Goal: Task Accomplishment & Management: Use online tool/utility

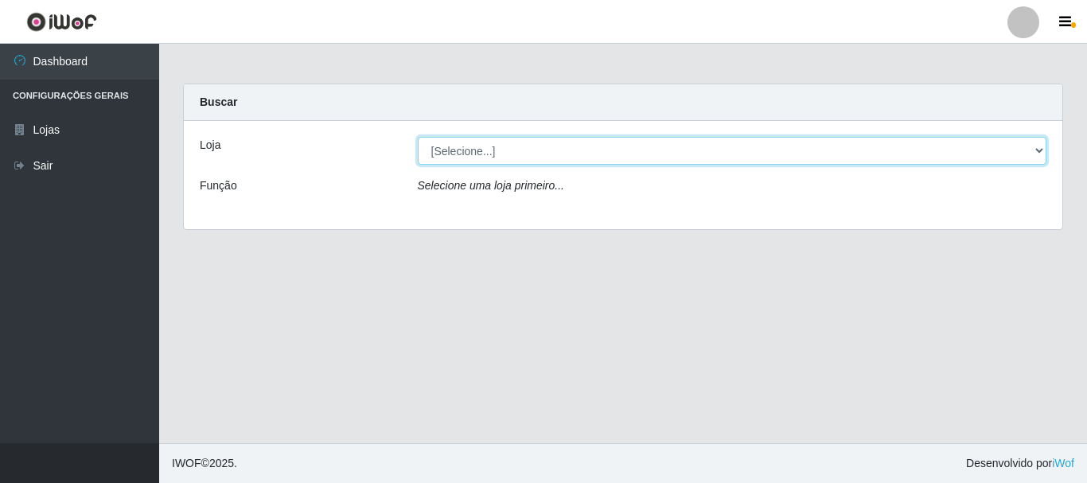
click at [451, 158] on select "[Selecione...] [GEOGRAPHIC_DATA] [GEOGRAPHIC_DATA]" at bounding box center [732, 151] width 629 height 28
select select "64"
click at [418, 137] on select "[Selecione...] [GEOGRAPHIC_DATA] [GEOGRAPHIC_DATA]" at bounding box center [732, 151] width 629 height 28
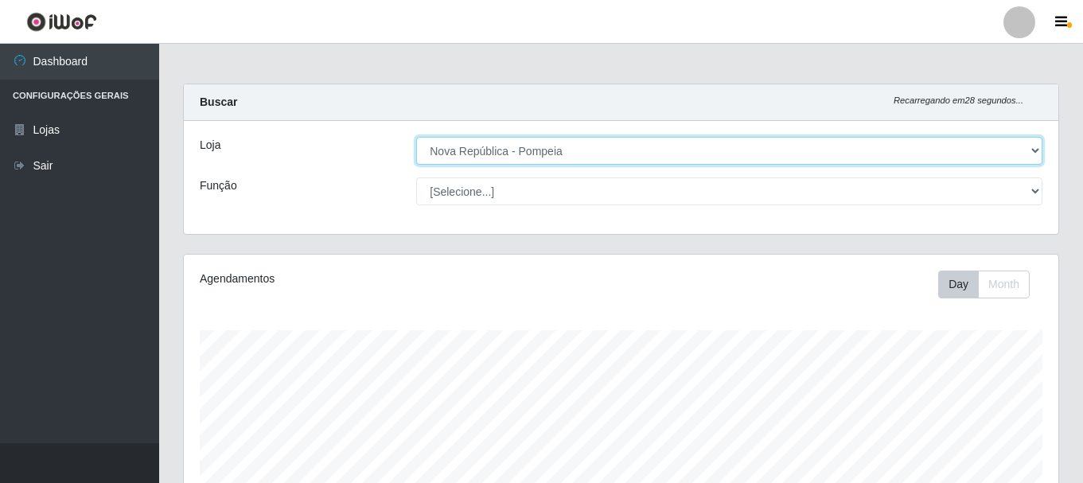
scroll to position [330, 874]
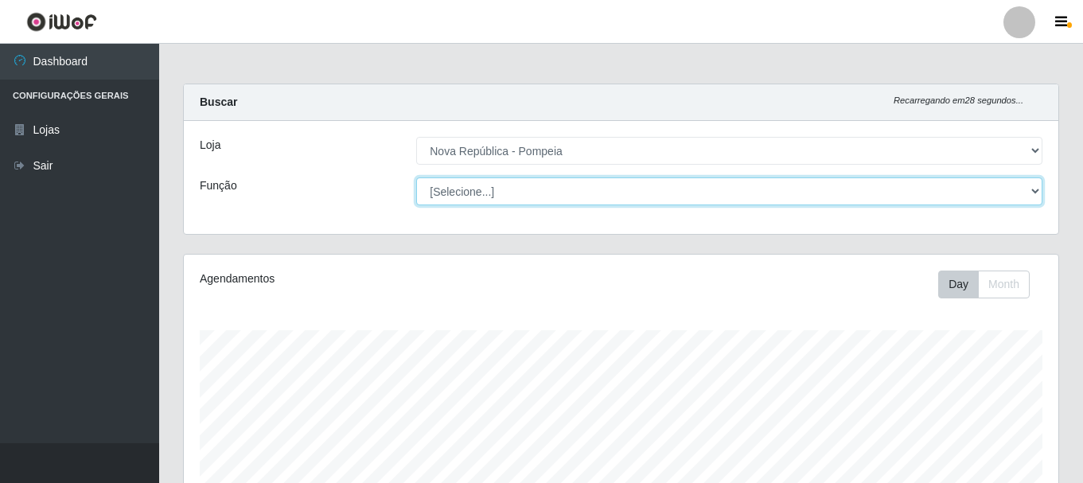
drag, startPoint x: 466, startPoint y: 189, endPoint x: 471, endPoint y: 198, distance: 10.0
click at [467, 190] on select "[Selecione...] Balconista Operador de Caixa Recepcionista Repositor" at bounding box center [729, 191] width 626 height 28
select select "22"
click at [416, 177] on select "[Selecione...] Balconista Operador de Caixa Recepcionista Repositor" at bounding box center [729, 191] width 626 height 28
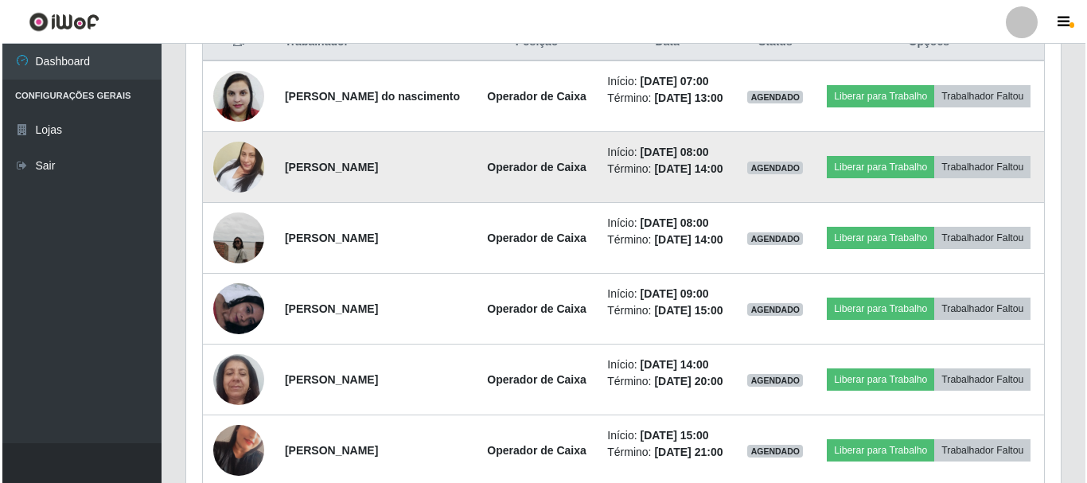
scroll to position [609, 0]
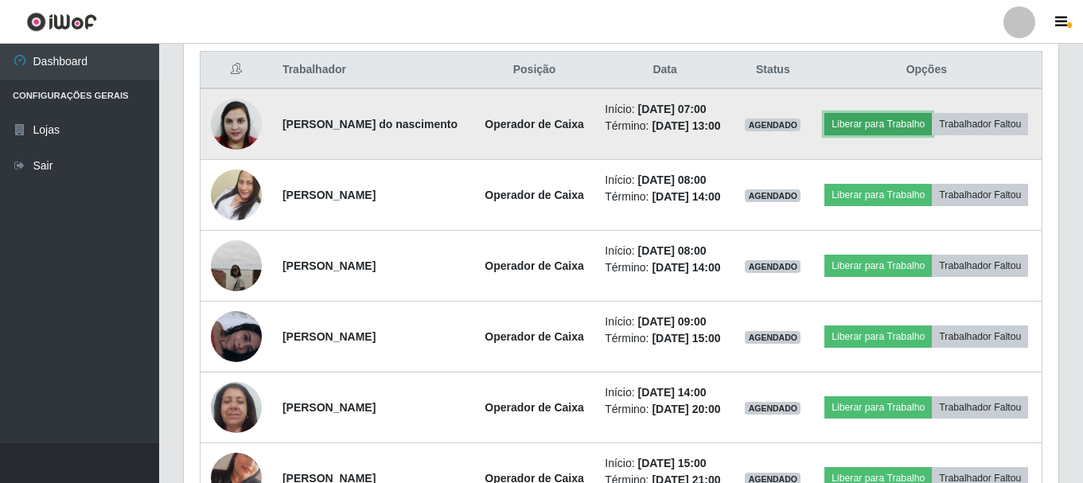
click at [930, 115] on button "Liberar para Trabalho" at bounding box center [877, 124] width 107 height 22
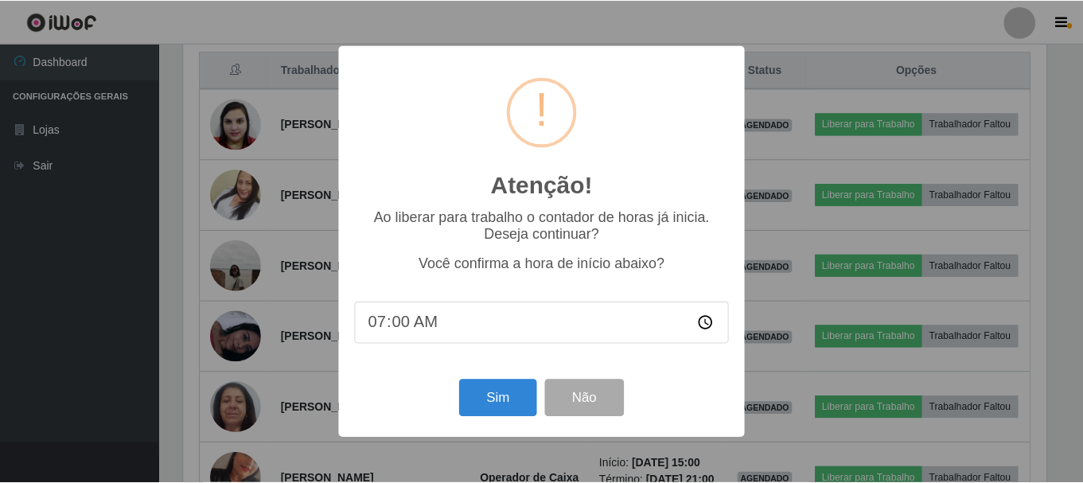
scroll to position [330, 866]
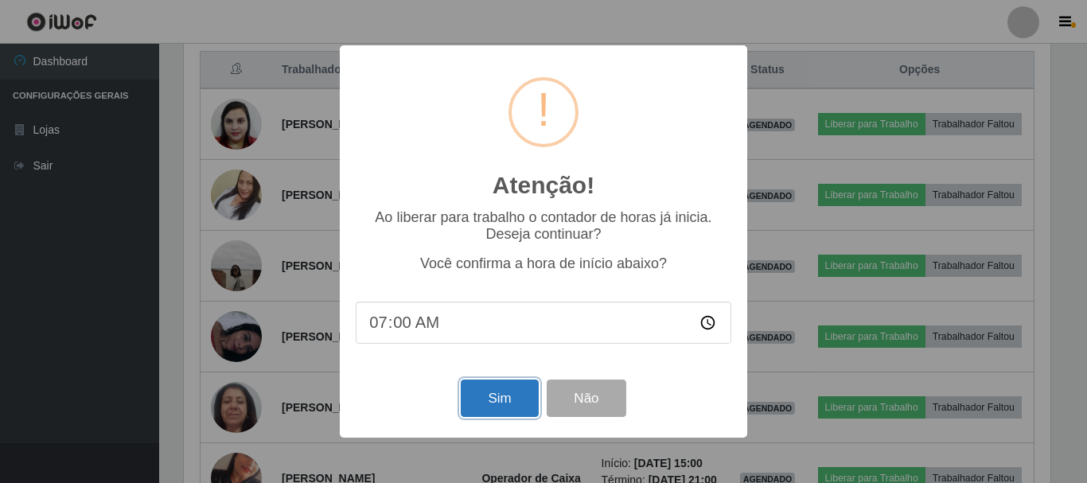
click at [497, 403] on button "Sim" at bounding box center [499, 398] width 77 height 37
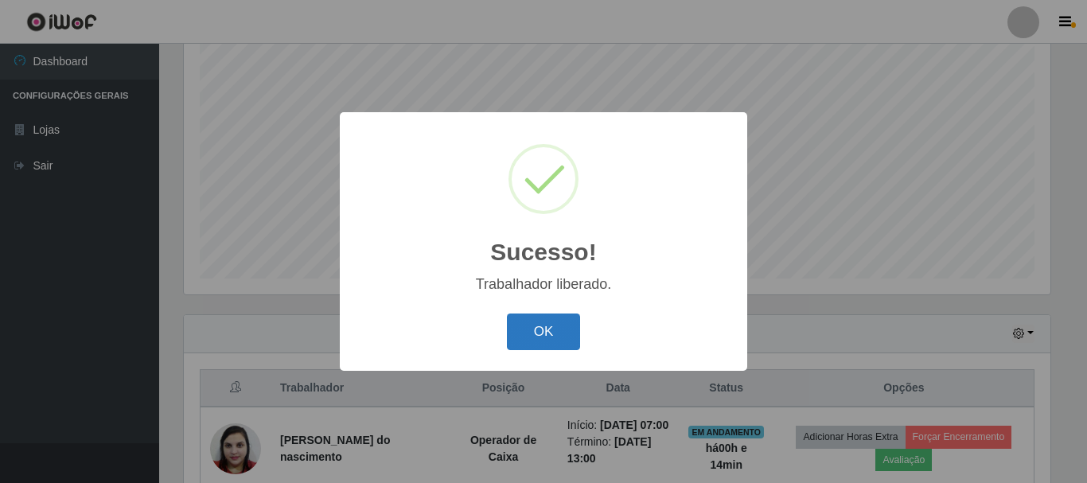
click at [551, 321] on button "OK" at bounding box center [544, 331] width 74 height 37
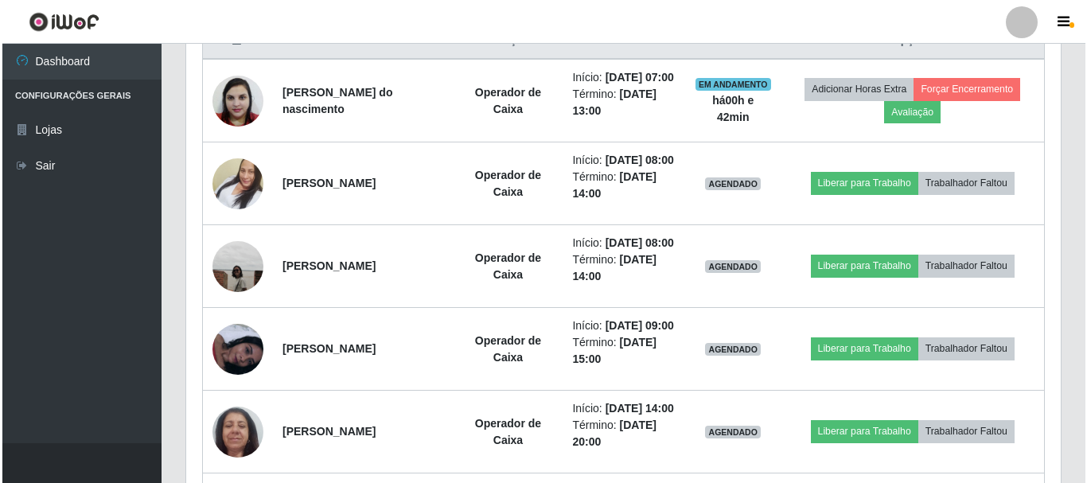
scroll to position [639, 0]
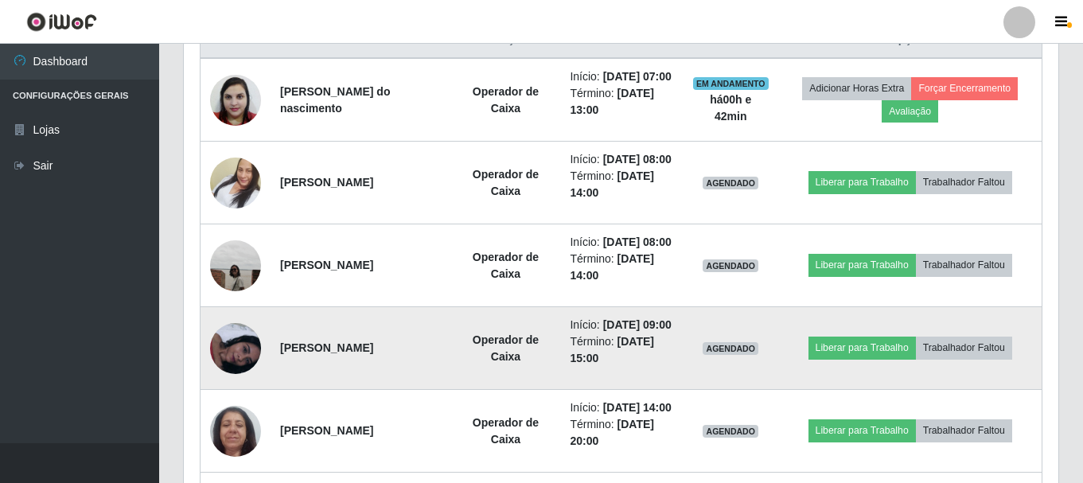
click at [228, 374] on img at bounding box center [235, 348] width 51 height 51
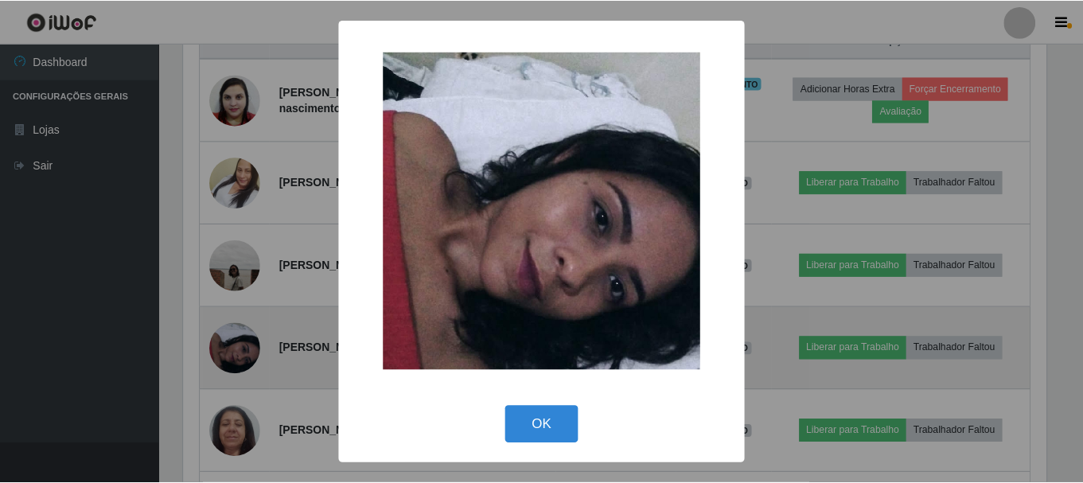
scroll to position [330, 866]
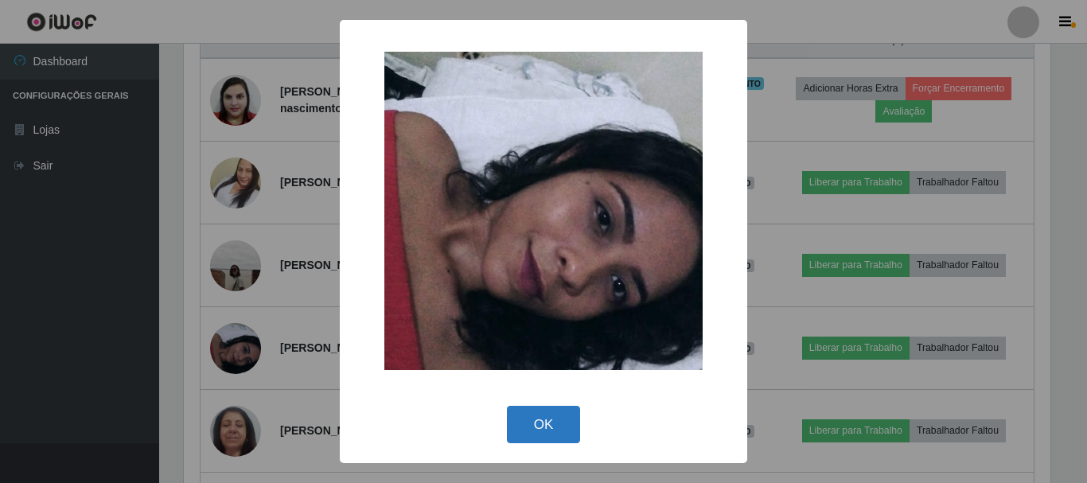
click at [540, 420] on button "OK" at bounding box center [544, 424] width 74 height 37
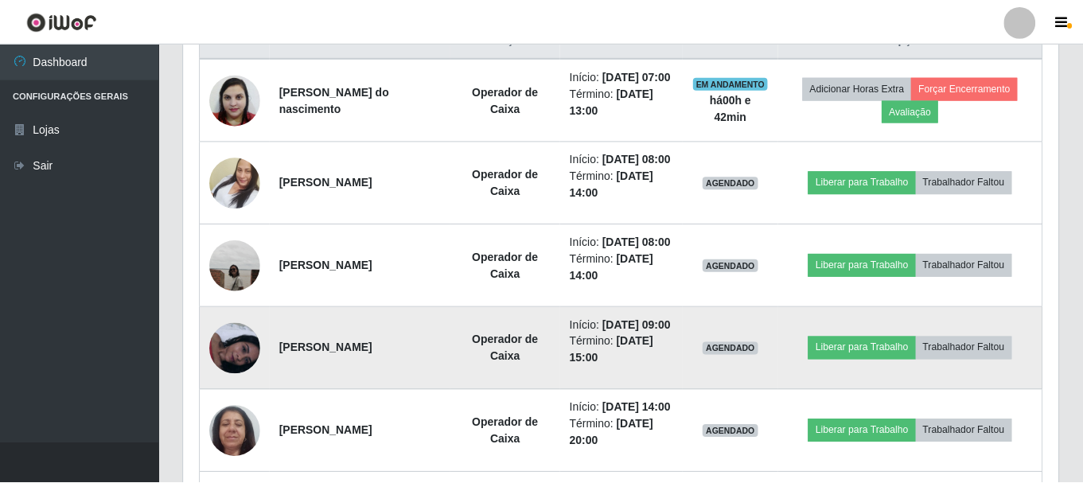
scroll to position [330, 874]
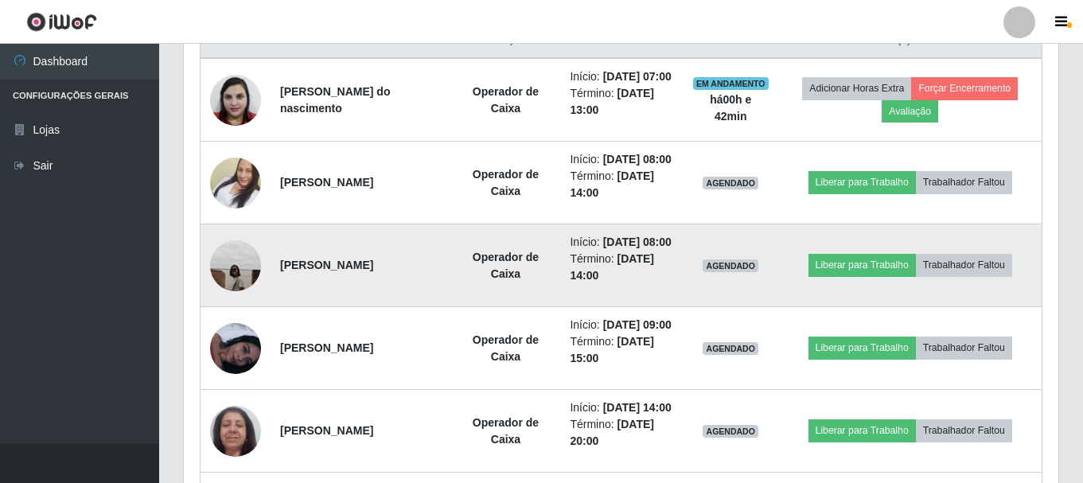
click at [232, 291] on img at bounding box center [235, 265] width 51 height 51
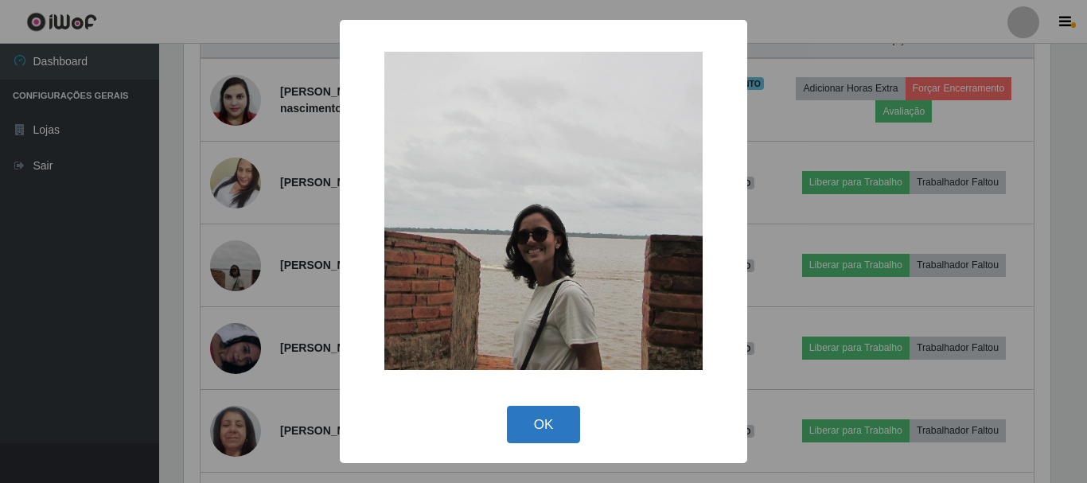
click at [535, 423] on button "OK" at bounding box center [544, 424] width 74 height 37
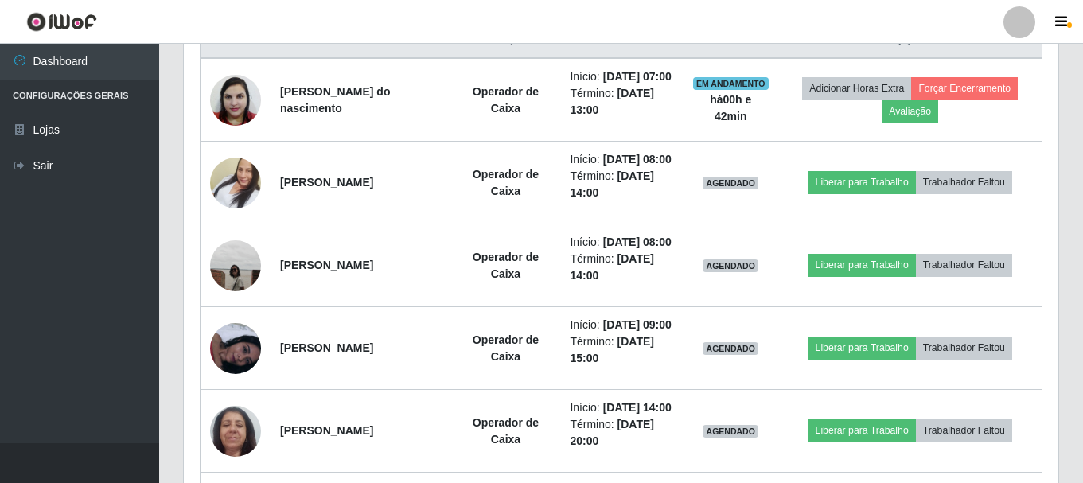
scroll to position [330, 874]
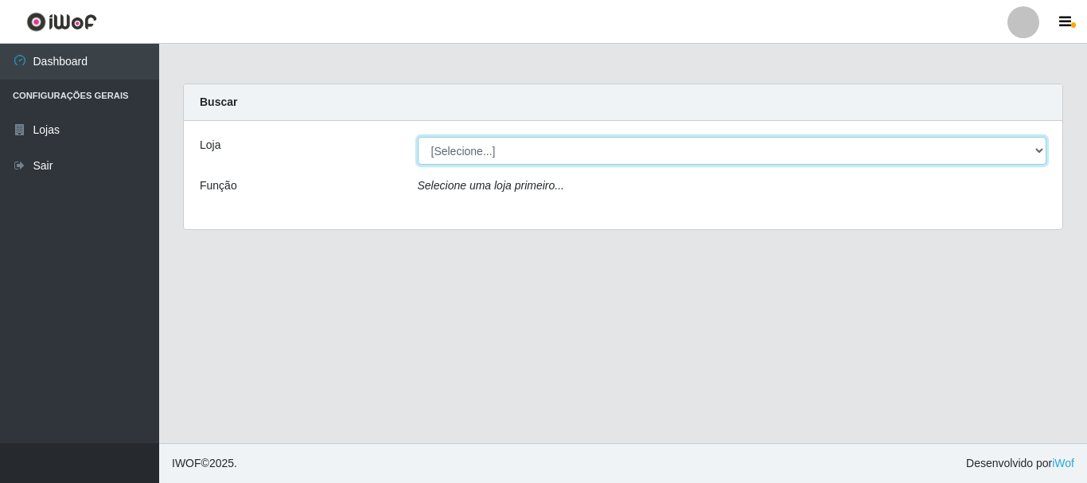
click at [1030, 145] on select "[Selecione...] [GEOGRAPHIC_DATA] [GEOGRAPHIC_DATA]" at bounding box center [732, 151] width 629 height 28
select select "64"
click at [418, 137] on select "[Selecione...] [GEOGRAPHIC_DATA] [GEOGRAPHIC_DATA]" at bounding box center [732, 151] width 629 height 28
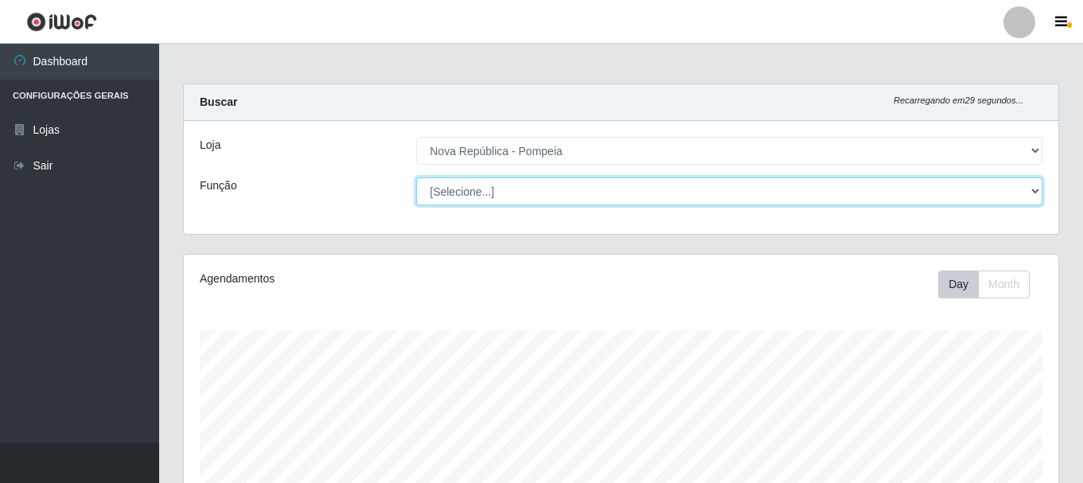
scroll to position [330, 874]
drag, startPoint x: 1038, startPoint y: 192, endPoint x: 1024, endPoint y: 190, distance: 13.6
click at [1038, 192] on select "[Selecione...] Balconista Operador de Caixa Recepcionista Repositor" at bounding box center [729, 191] width 626 height 28
select select "22"
click at [416, 177] on select "[Selecione...] Balconista Operador de Caixa Recepcionista Repositor" at bounding box center [729, 191] width 626 height 28
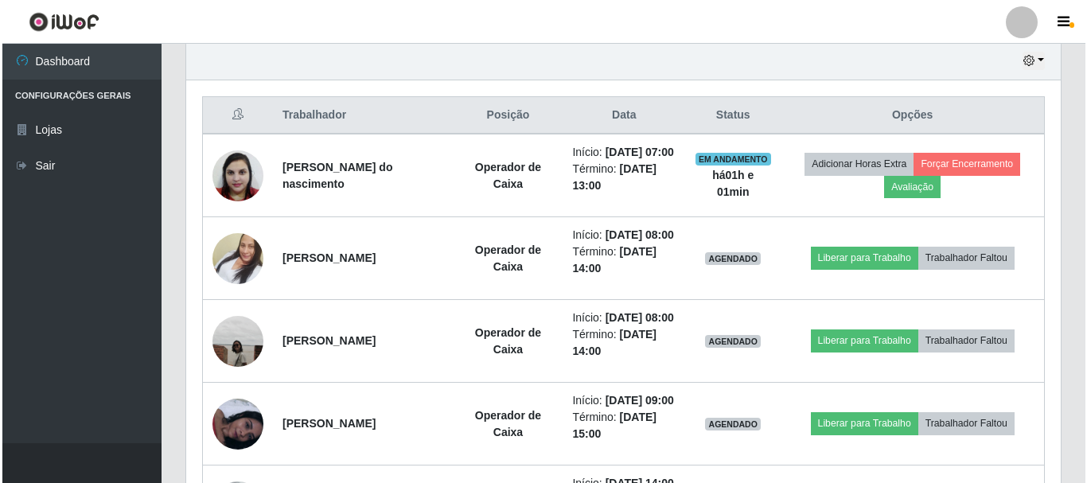
scroll to position [574, 0]
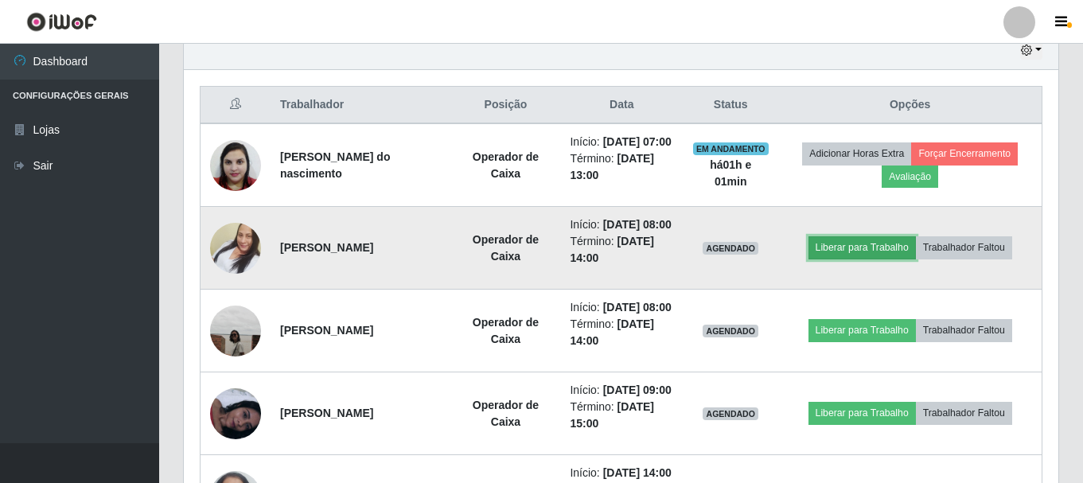
click at [887, 259] on button "Liberar para Trabalho" at bounding box center [861, 247] width 107 height 22
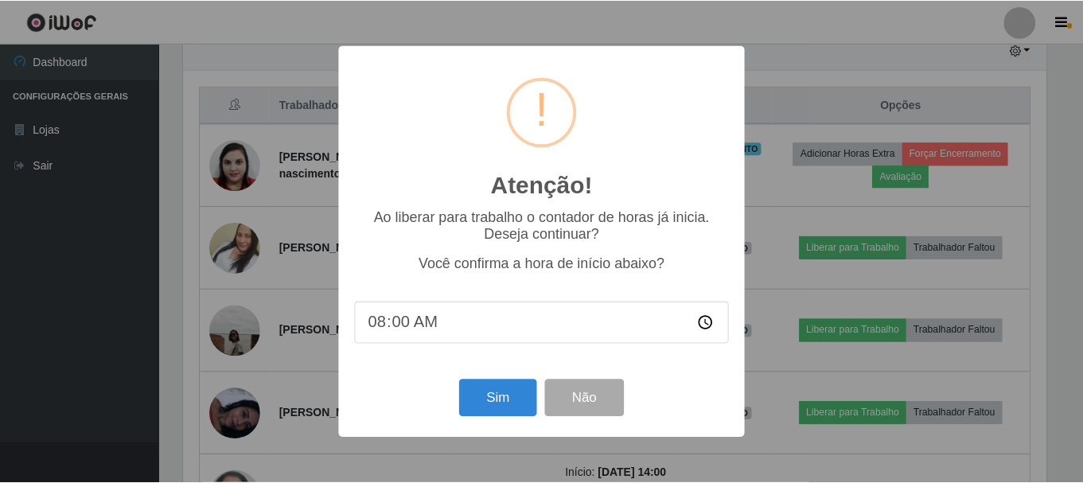
scroll to position [330, 866]
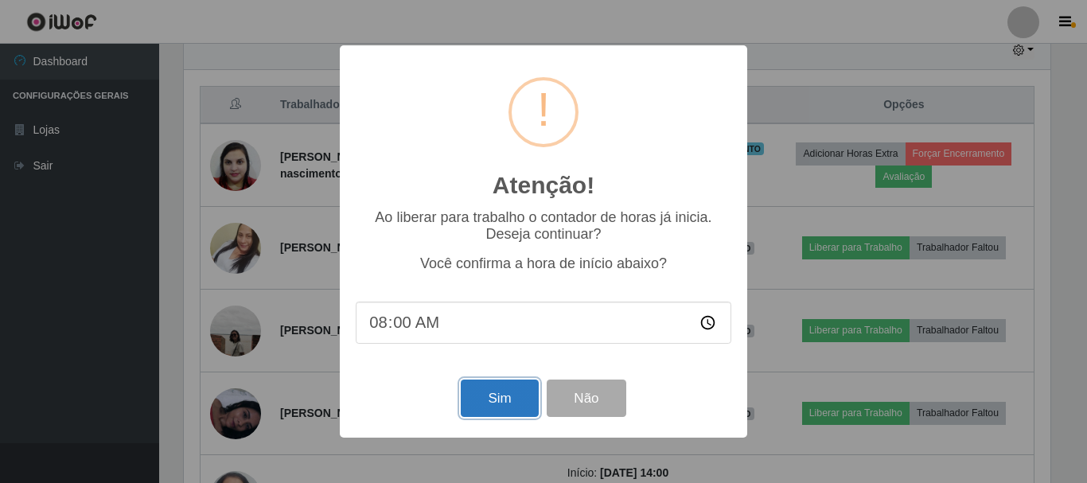
click at [500, 386] on button "Sim" at bounding box center [499, 398] width 77 height 37
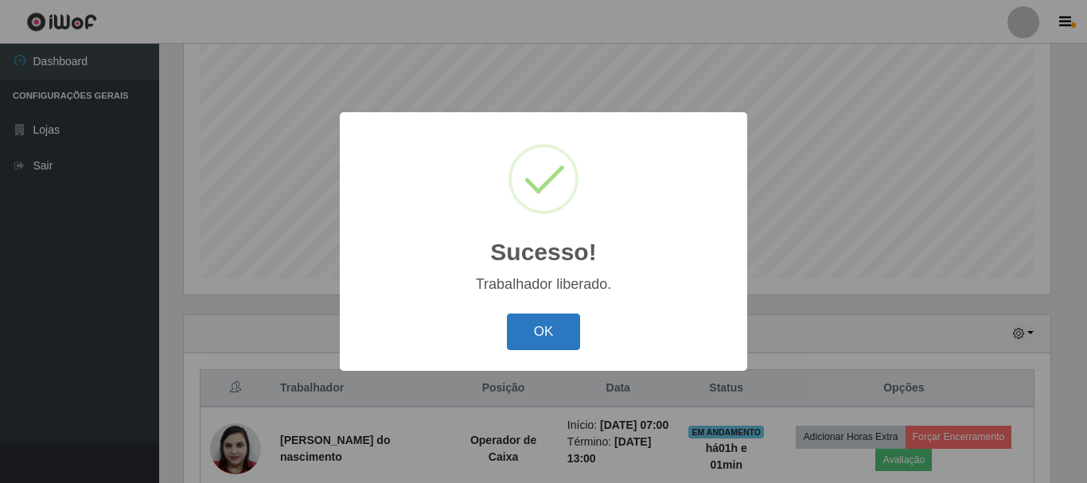
click at [561, 319] on button "OK" at bounding box center [544, 331] width 74 height 37
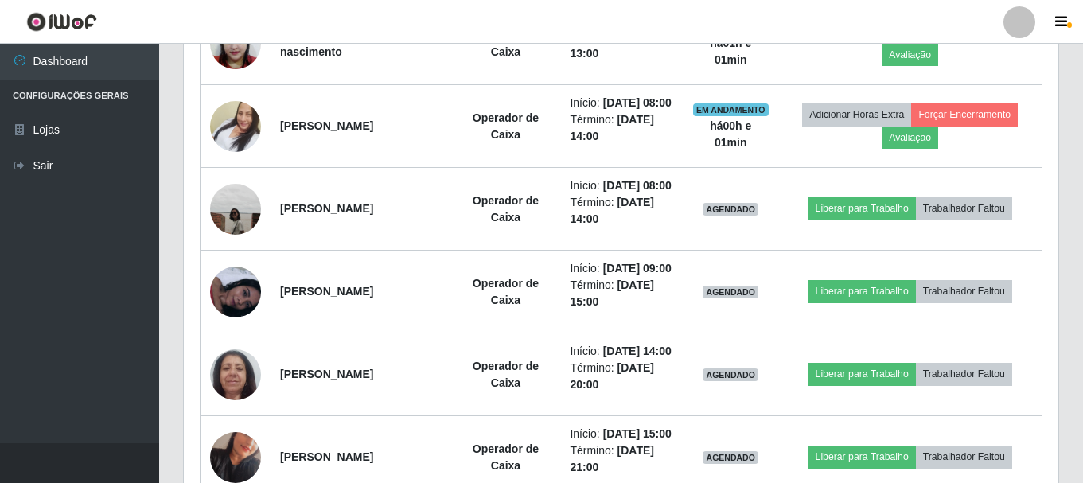
scroll to position [701, 0]
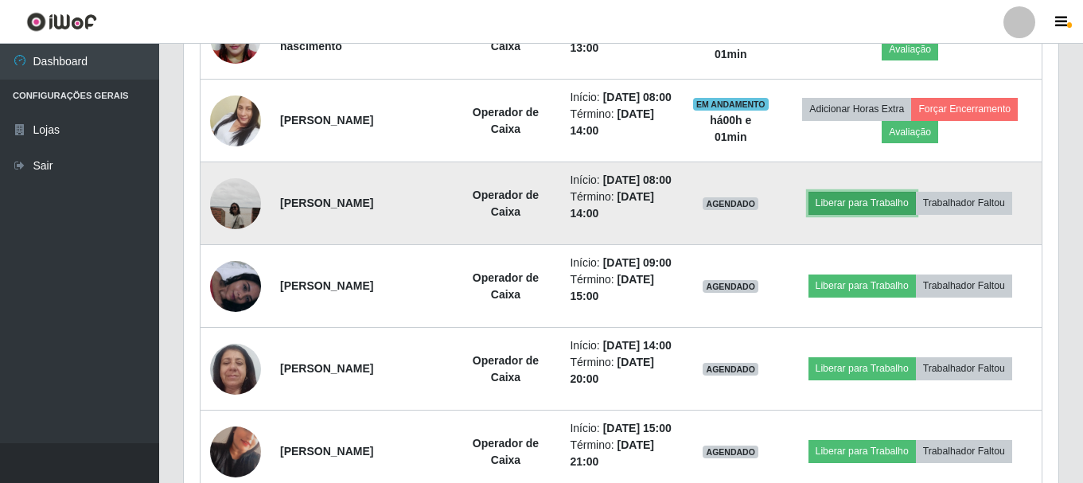
click at [867, 214] on button "Liberar para Trabalho" at bounding box center [861, 203] width 107 height 22
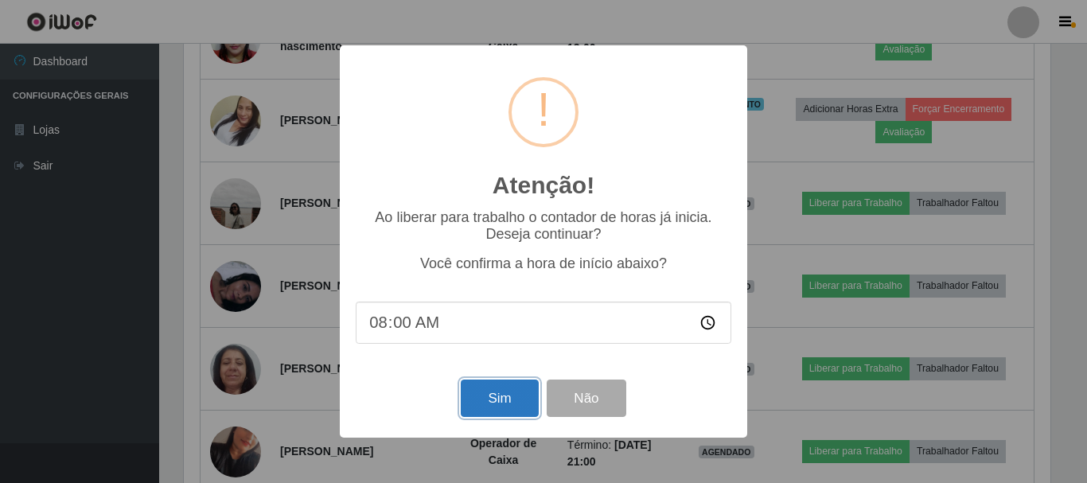
click at [512, 403] on button "Sim" at bounding box center [499, 398] width 77 height 37
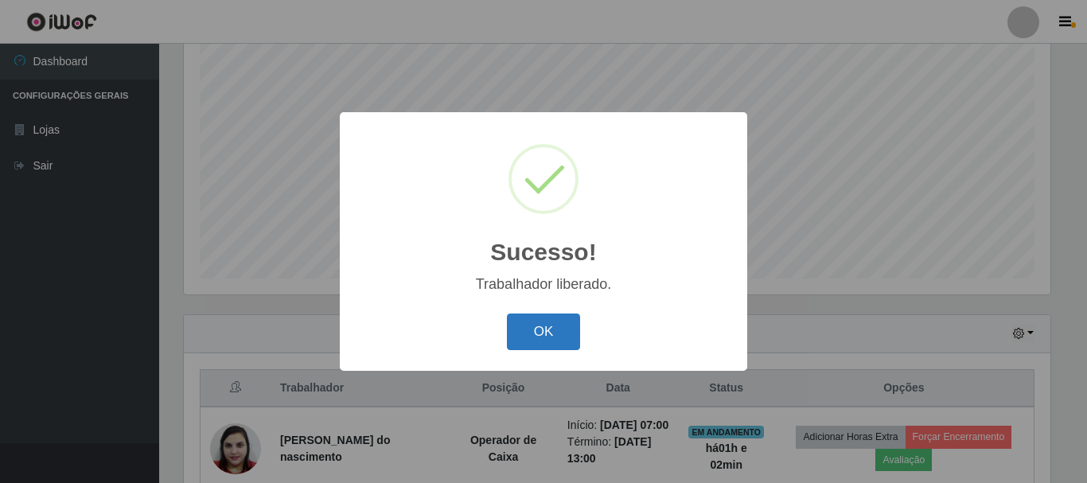
click at [556, 340] on button "OK" at bounding box center [544, 331] width 74 height 37
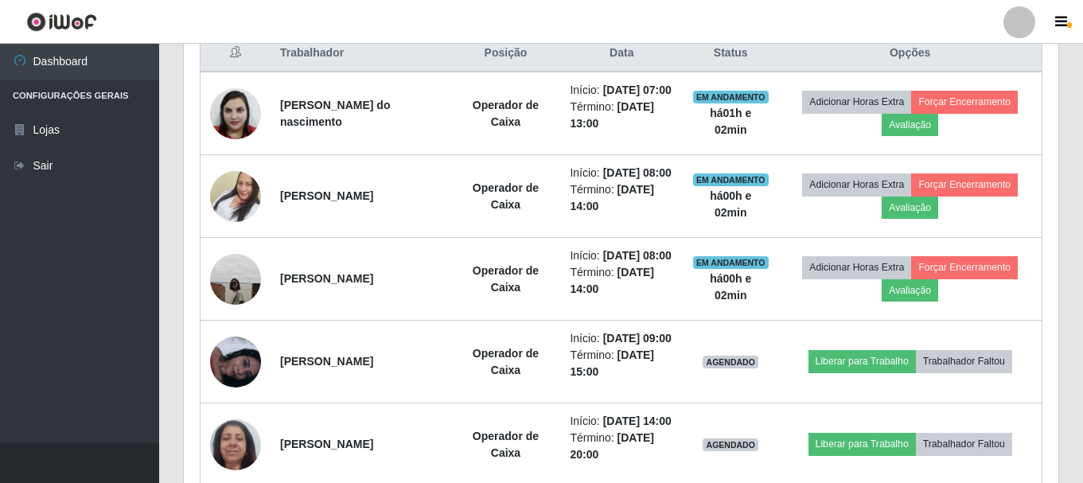
scroll to position [724, 0]
